Goal: Find specific fact: Find specific page/section

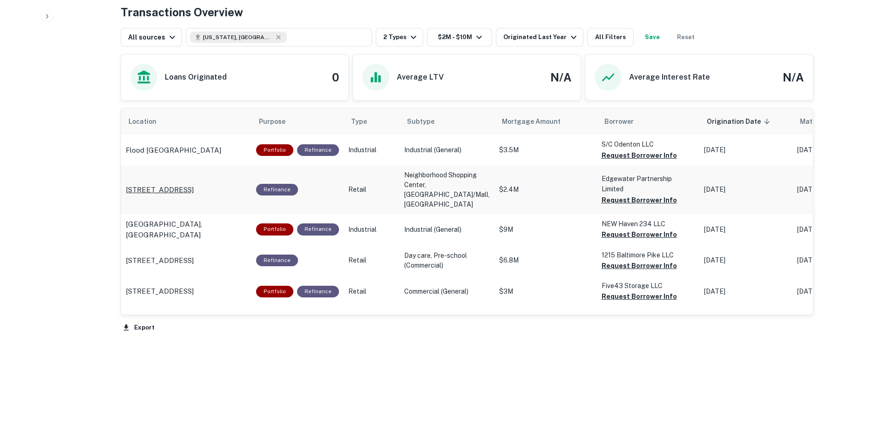
click at [180, 184] on p "[STREET_ADDRESS]" at bounding box center [160, 189] width 68 height 11
click at [194, 184] on p "[STREET_ADDRESS]" at bounding box center [160, 189] width 68 height 11
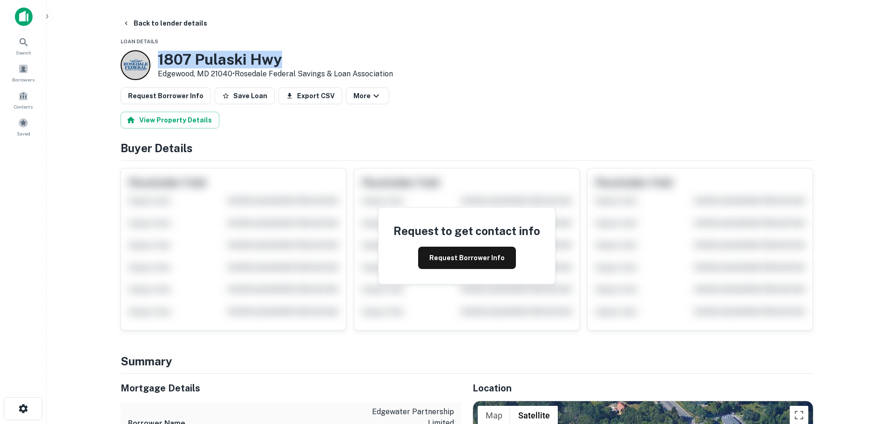
drag, startPoint x: 310, startPoint y: 60, endPoint x: 158, endPoint y: 59, distance: 151.4
click at [158, 59] on h3 "1807 Pulaski Hwy" at bounding box center [275, 60] width 235 height 18
copy h3 "1807 Pulaski Hwy"
drag, startPoint x: 232, startPoint y: 70, endPoint x: 152, endPoint y: 71, distance: 79.7
click at [152, 71] on div "[STREET_ADDRESS] • Rosedale Federal Savings & Loan Association" at bounding box center [257, 65] width 273 height 30
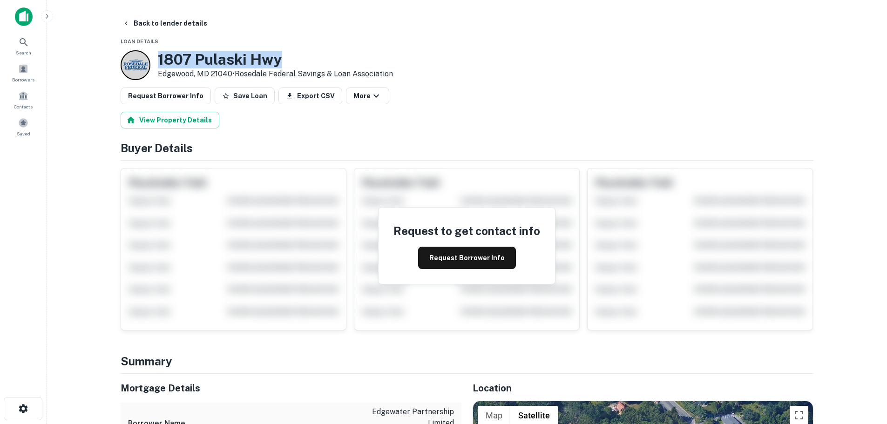
copy div "[STREET_ADDRESS]"
